Goal: Check status: Check status

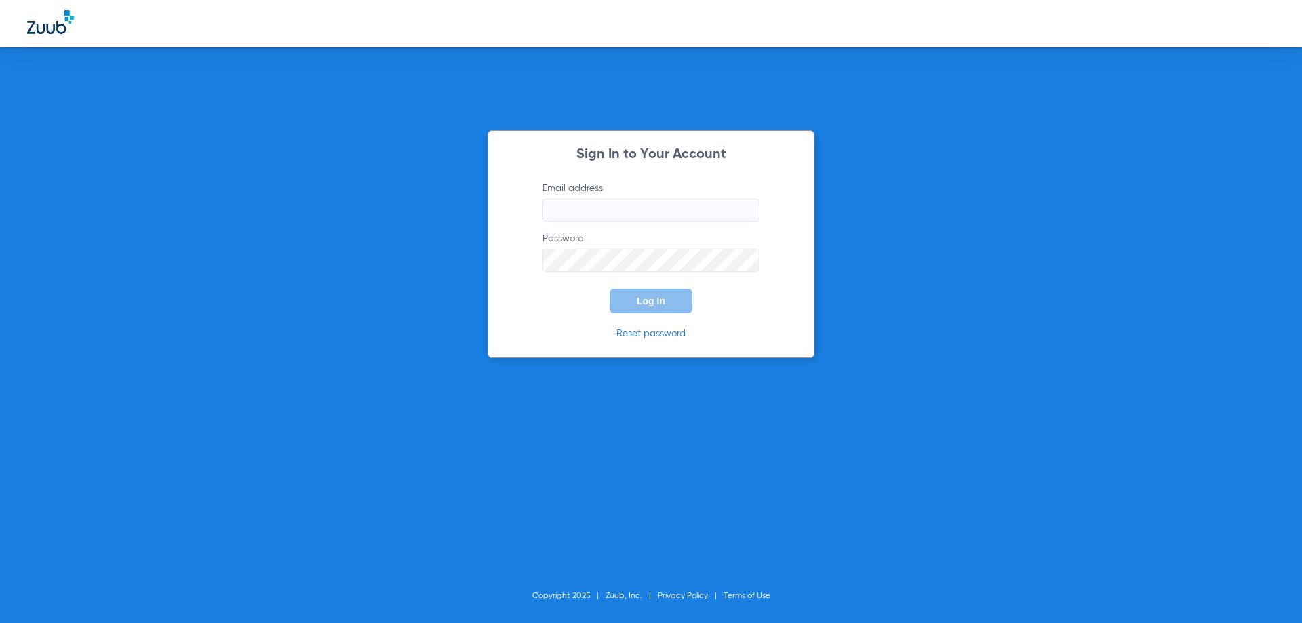
type input "[EMAIL_ADDRESS][DOMAIN_NAME]"
click at [647, 304] on span "Log In" at bounding box center [651, 301] width 28 height 11
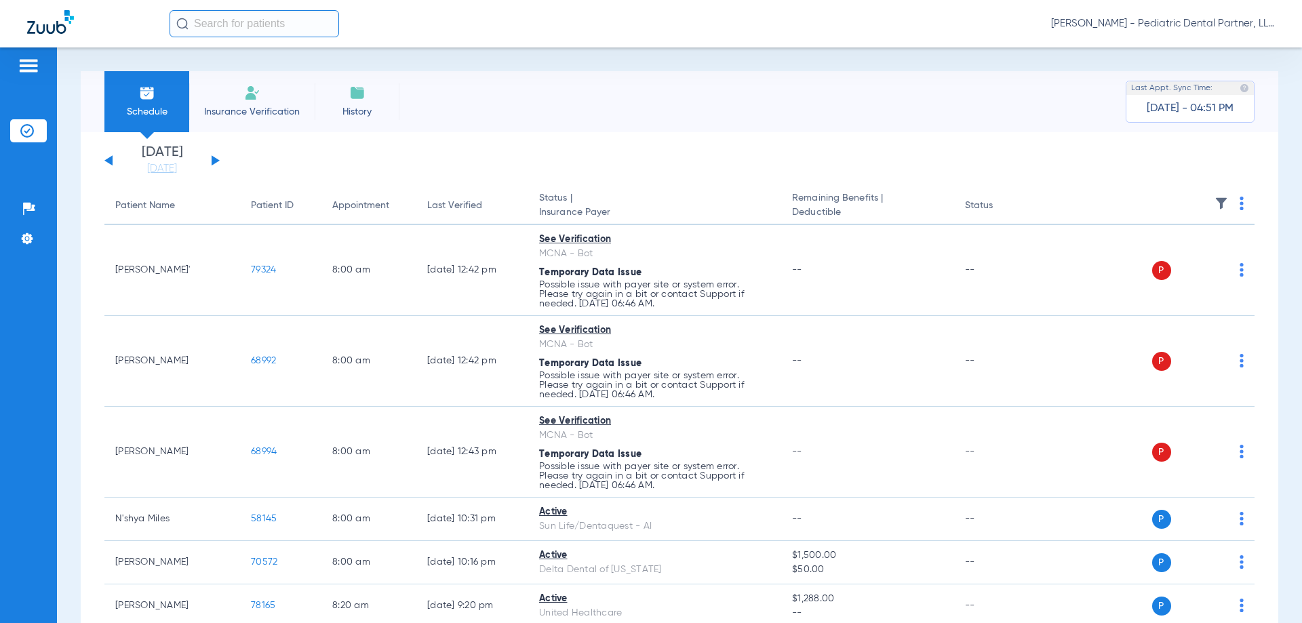
click at [214, 160] on button at bounding box center [216, 160] width 8 height 10
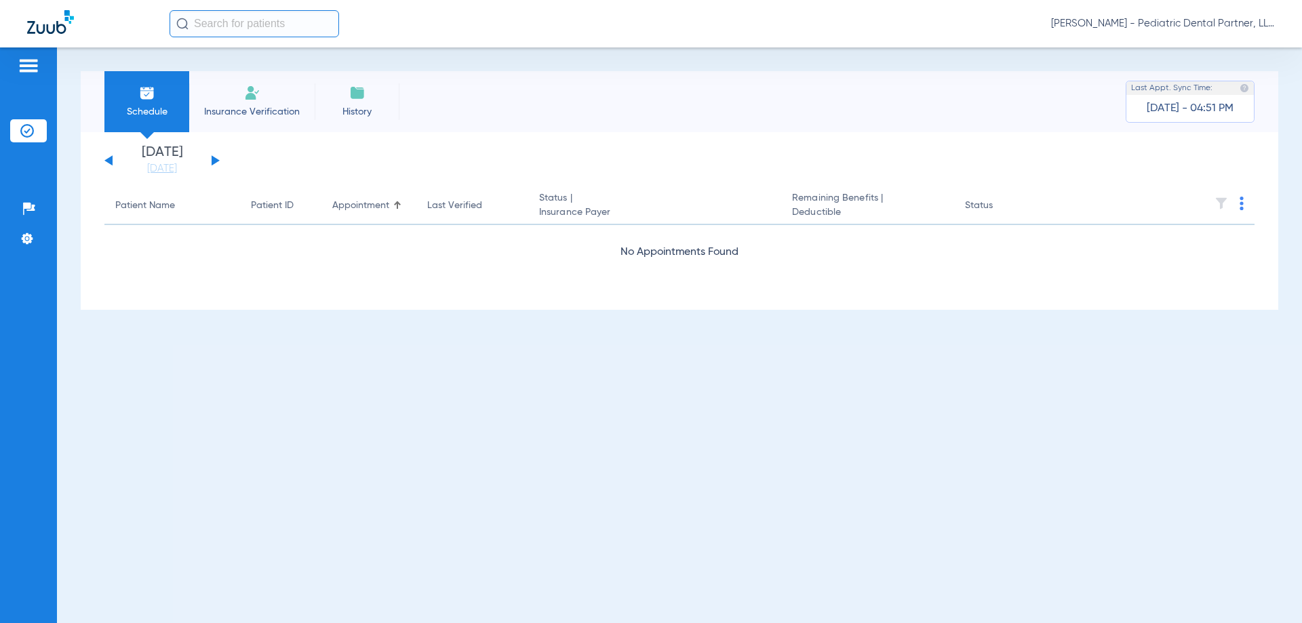
click at [214, 160] on button at bounding box center [216, 160] width 8 height 10
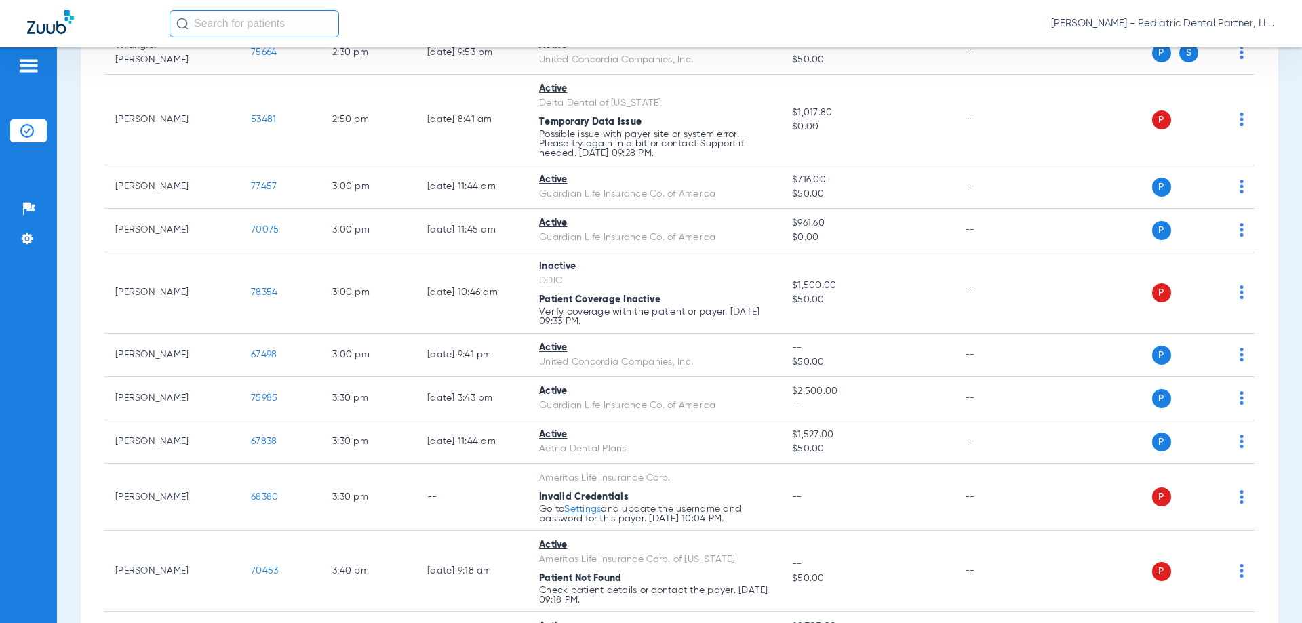
scroll to position [2102, 0]
